Goal: Task Accomplishment & Management: Use online tool/utility

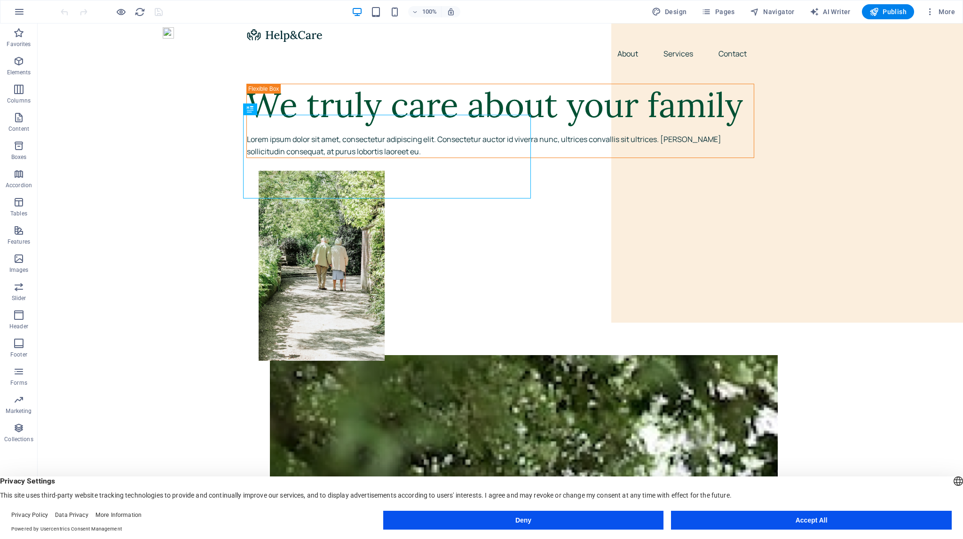
click at [792, 519] on button "Accept All" at bounding box center [811, 520] width 281 height 19
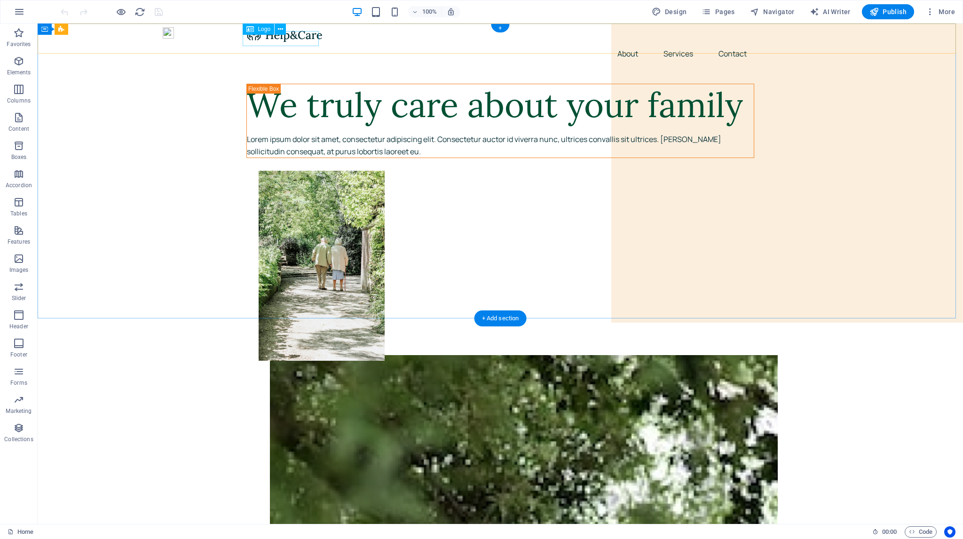
click at [269, 39] on div at bounding box center [500, 34] width 508 height 15
click at [500, 29] on div "+" at bounding box center [500, 28] width 18 height 8
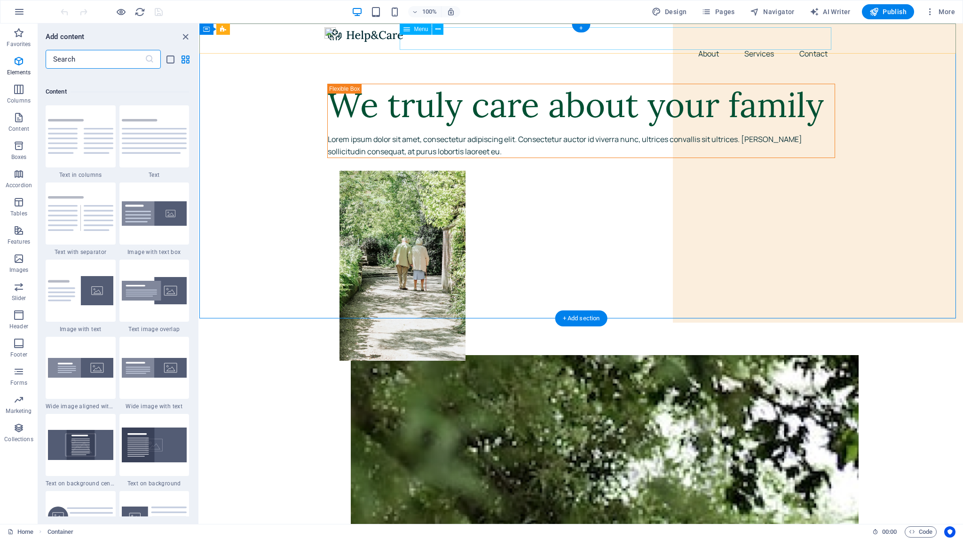
scroll to position [1645, 0]
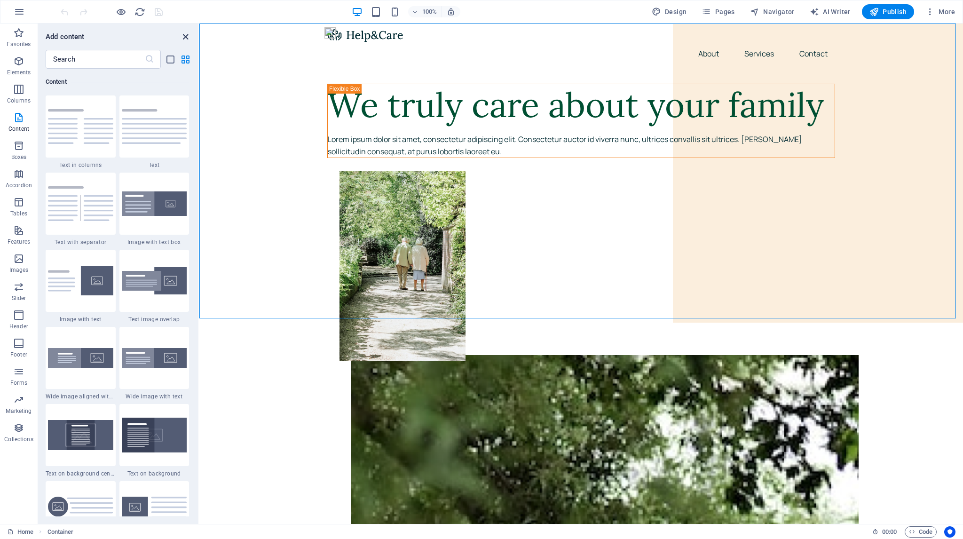
click at [185, 38] on icon "close panel" at bounding box center [185, 36] width 11 height 11
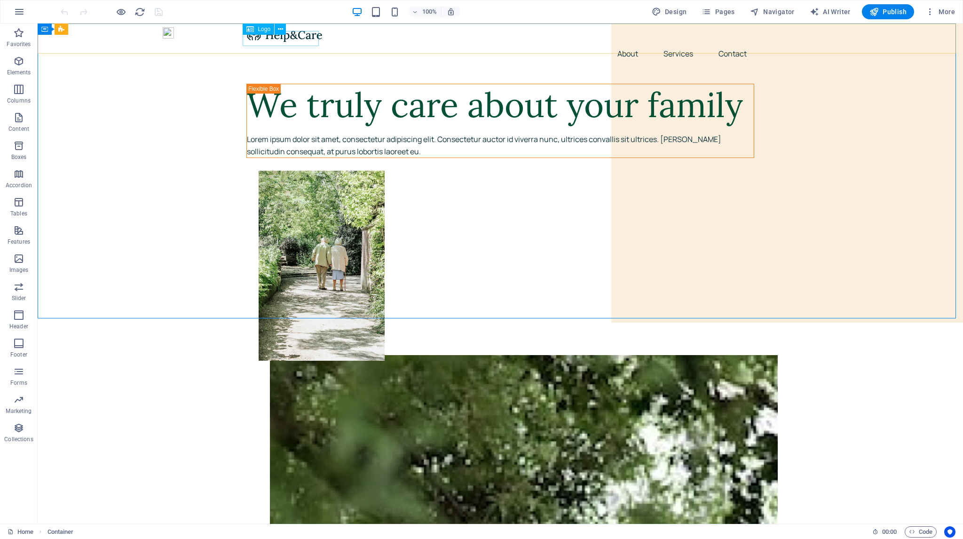
click at [260, 29] on span "Logo" at bounding box center [264, 29] width 13 height 6
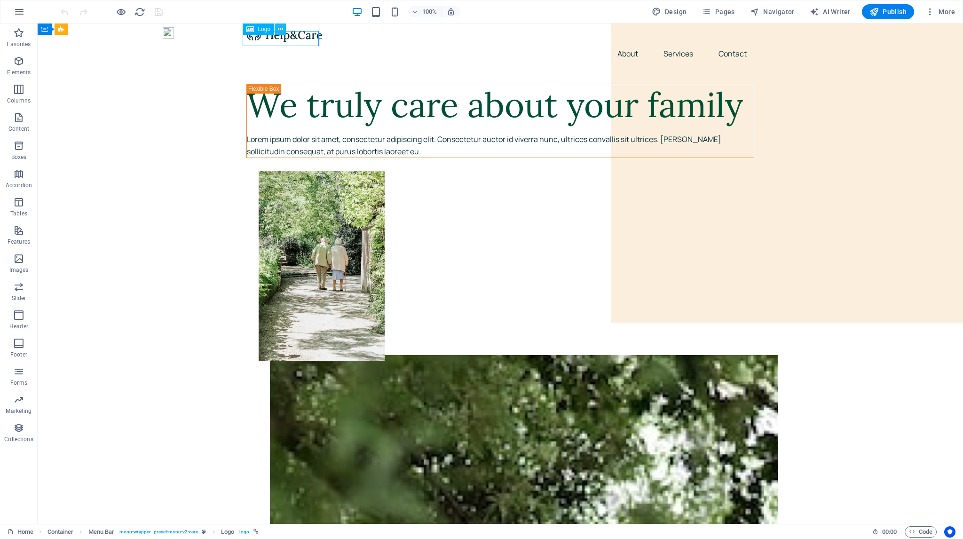
click at [279, 30] on icon at bounding box center [280, 29] width 5 height 10
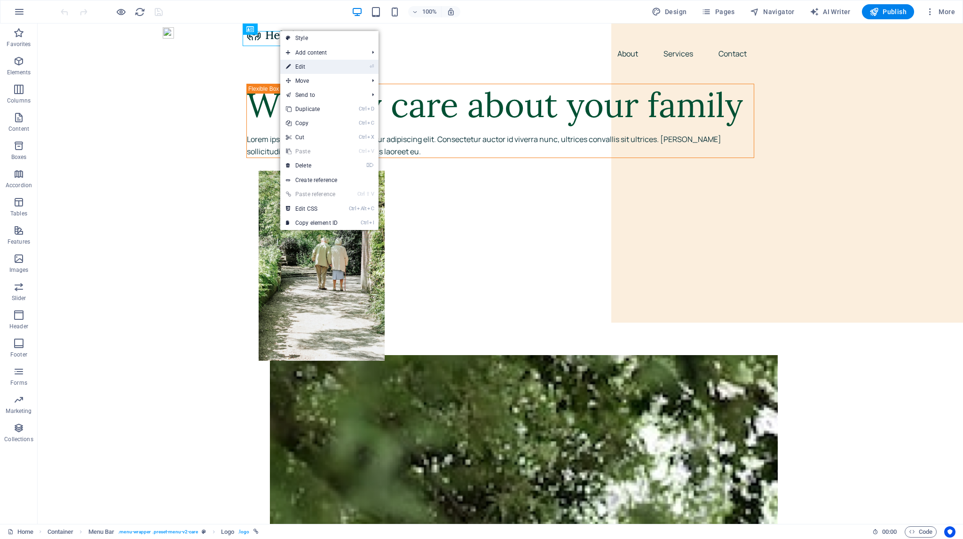
click at [300, 66] on link "⏎ Edit" at bounding box center [311, 67] width 63 height 14
select select "px"
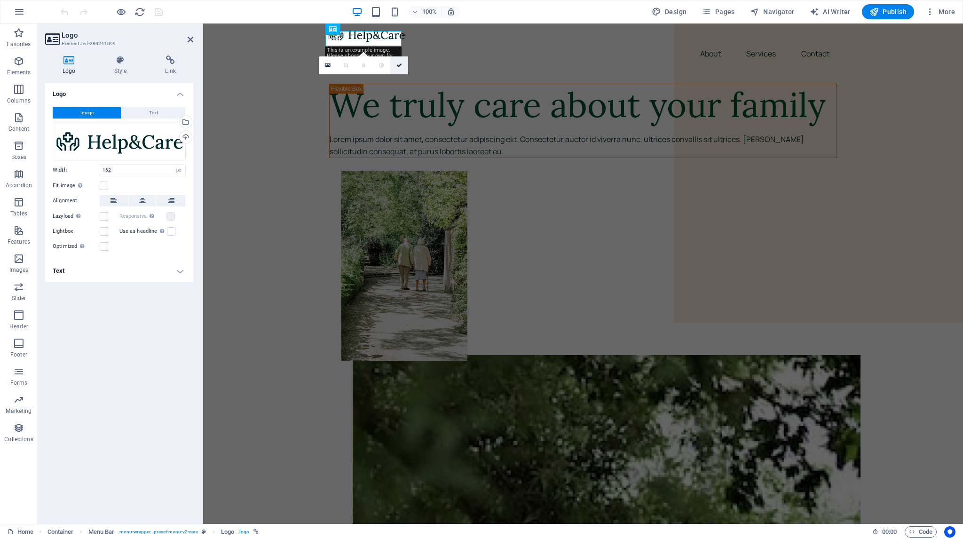
click at [399, 66] on icon at bounding box center [399, 66] width 6 height 6
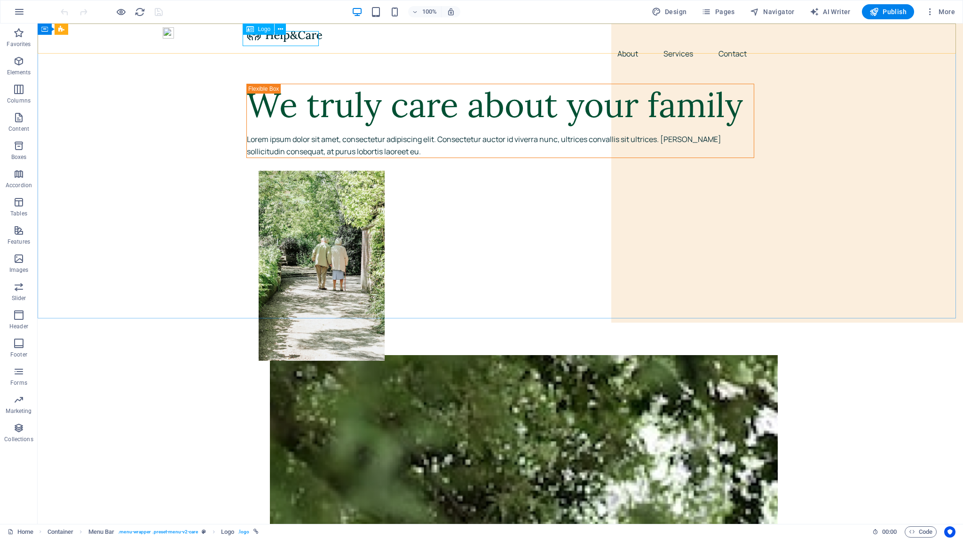
click at [252, 30] on icon at bounding box center [250, 29] width 8 height 11
select select "px"
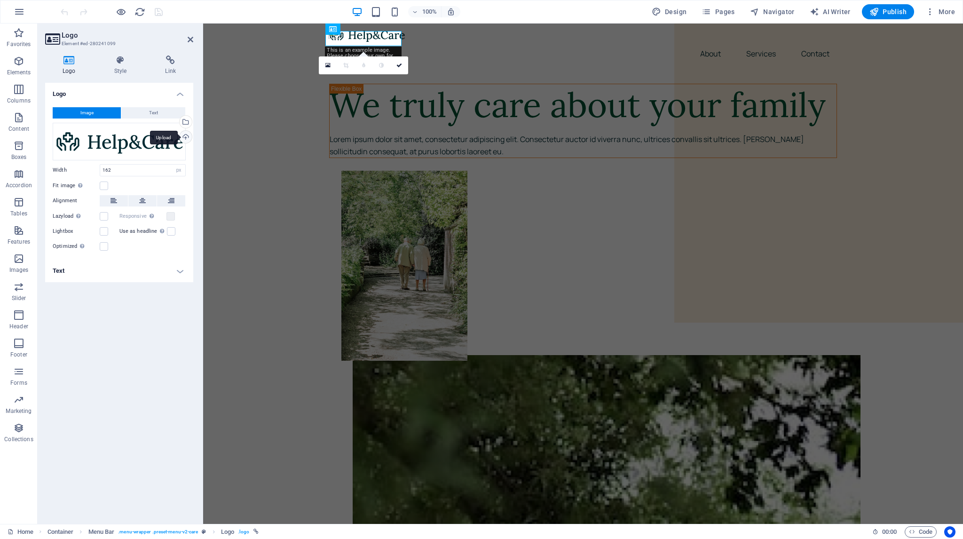
click at [186, 136] on div "Upload" at bounding box center [185, 138] width 14 height 14
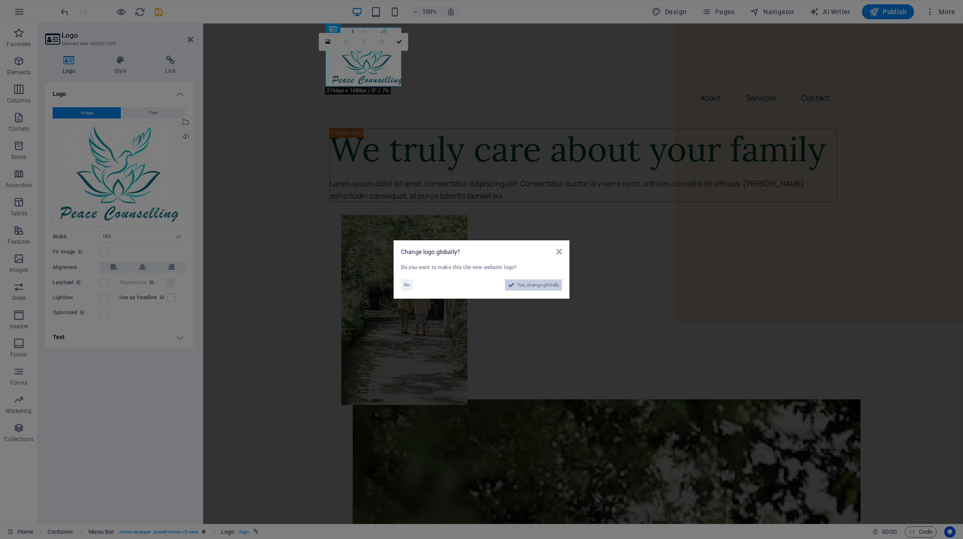
click at [528, 284] on span "Yes, change globally" at bounding box center [538, 284] width 42 height 11
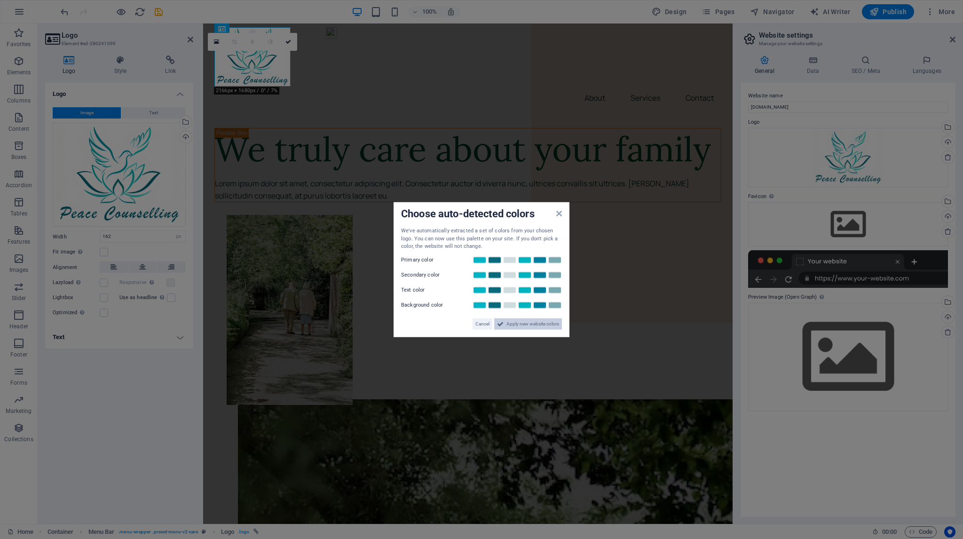
click at [519, 324] on span "Apply new website colors" at bounding box center [532, 323] width 53 height 11
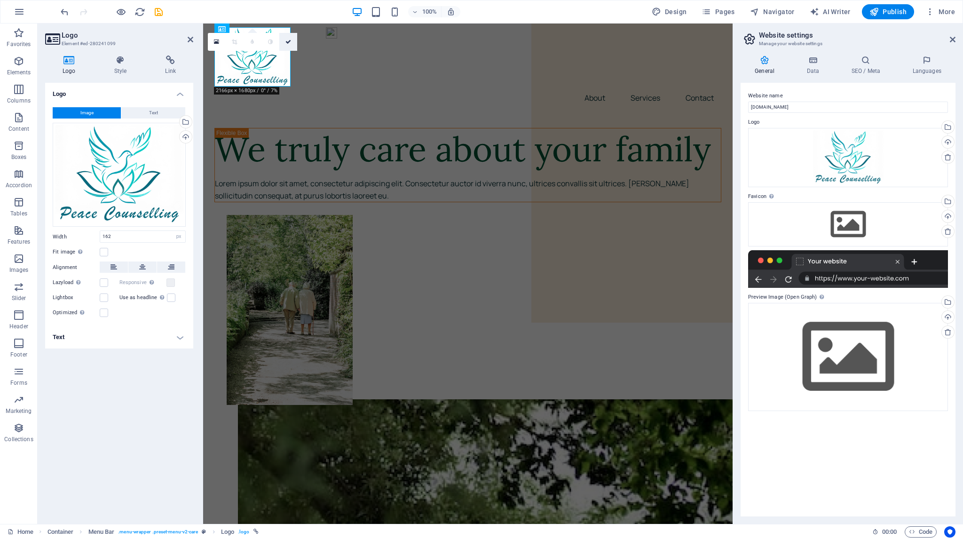
click at [289, 42] on icon at bounding box center [288, 42] width 6 height 6
